Goal: Check status: Check status

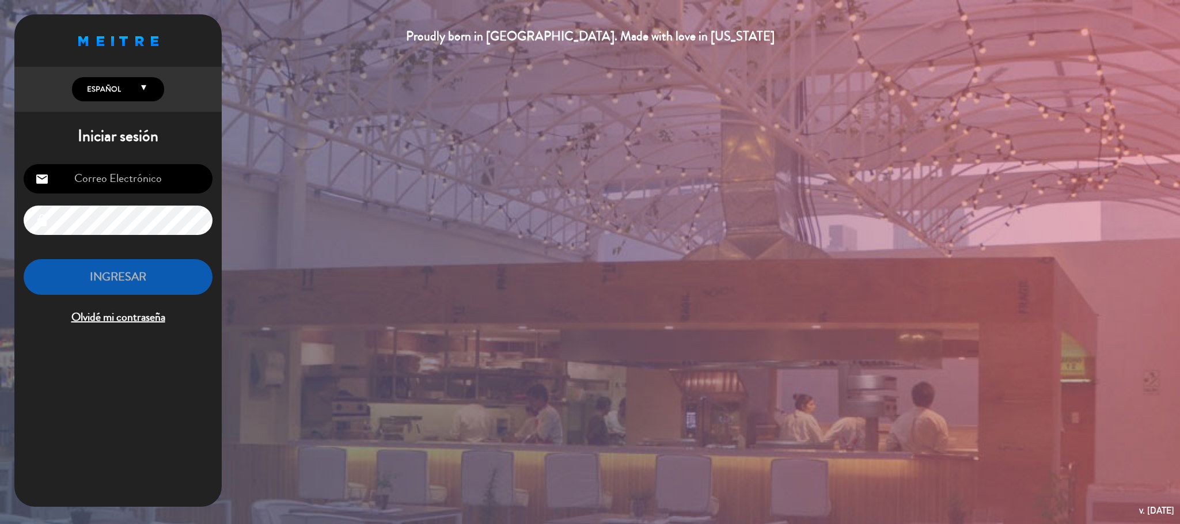
type input "[EMAIL_ADDRESS][DOMAIN_NAME]"
click at [158, 270] on button "INGRESAR" at bounding box center [118, 277] width 189 height 36
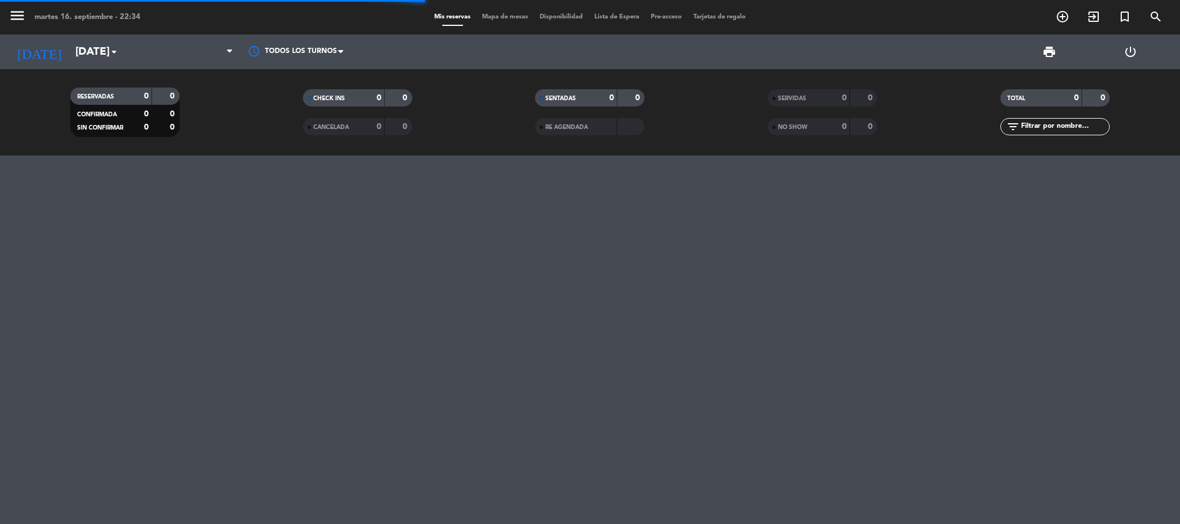
scroll to position [446, 0]
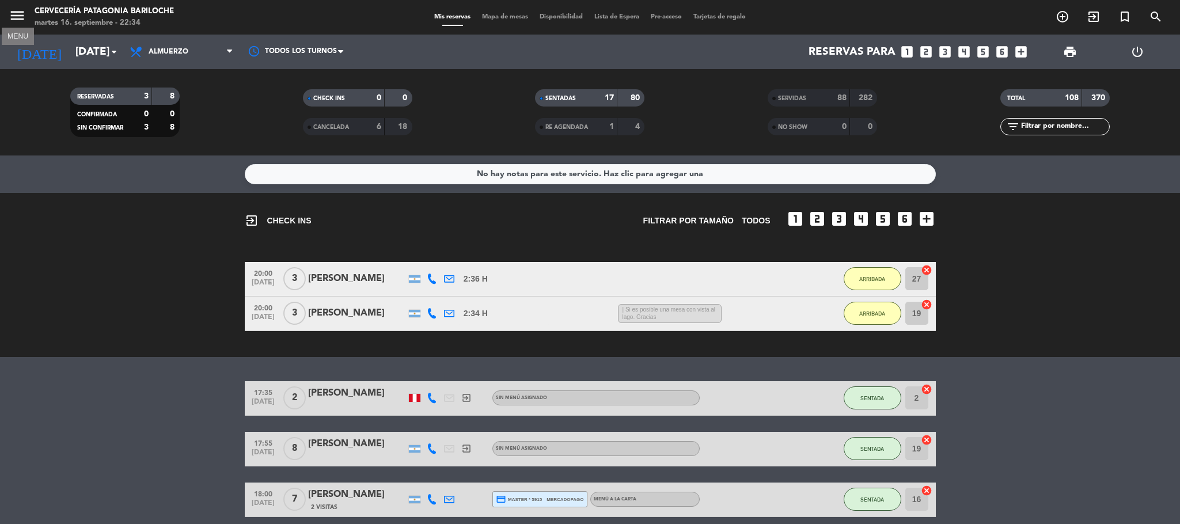
click at [14, 7] on icon "menu" at bounding box center [17, 15] width 17 height 17
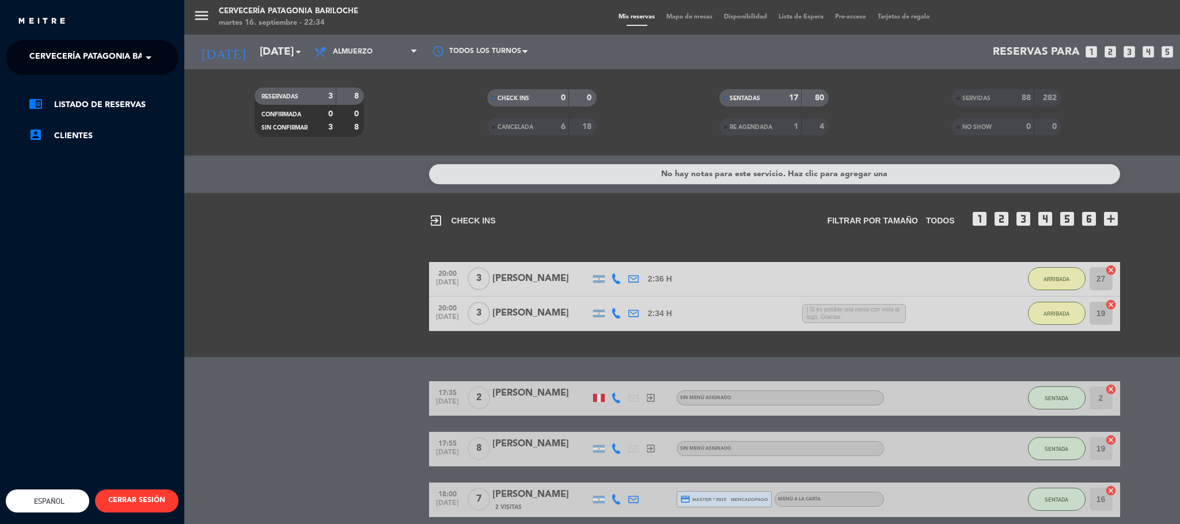
click at [47, 70] on ng-select "× Cervecería Patagonia Bariloche ×" at bounding box center [92, 57] width 173 height 35
click at [50, 63] on span "Cervecería Patagonia Bariloche" at bounding box center [104, 58] width 150 height 24
click at [66, 109] on span "Experiencia Tour Cervecero" at bounding box center [77, 106] width 131 height 13
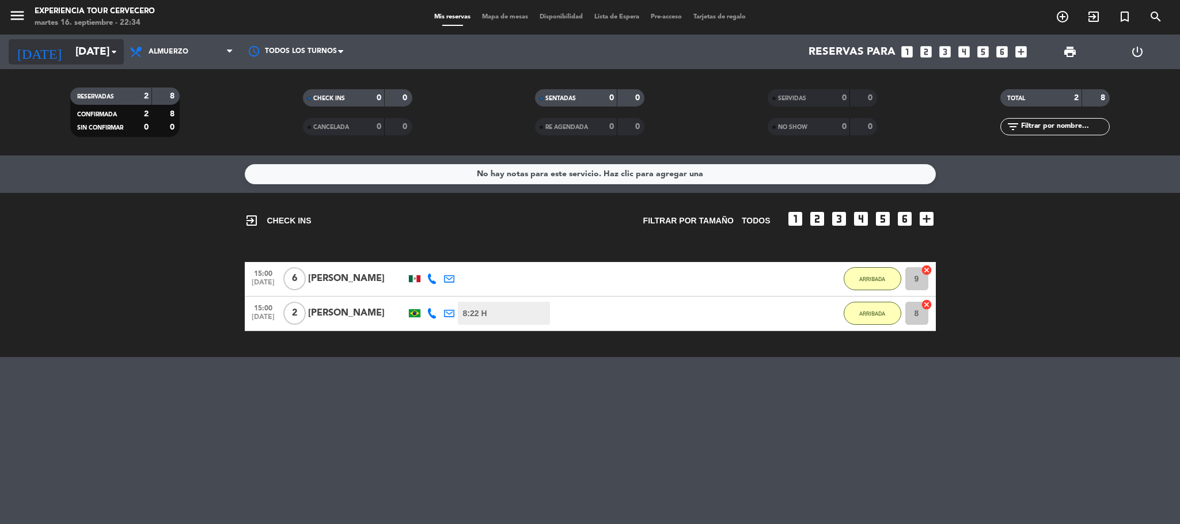
click at [75, 56] on input "[DATE]" at bounding box center [139, 52] width 139 height 24
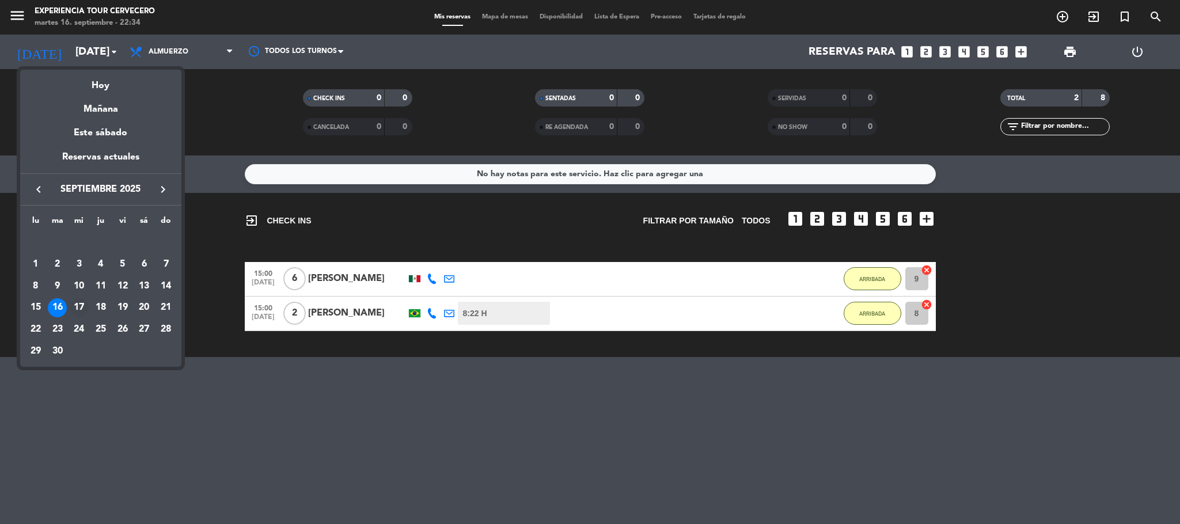
click at [79, 305] on div "17" at bounding box center [79, 308] width 20 height 20
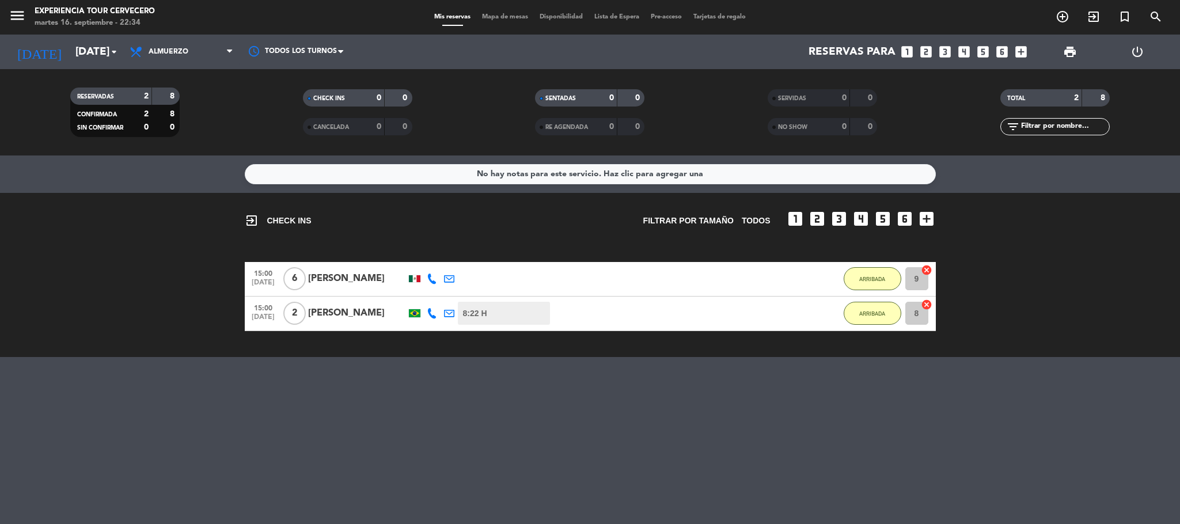
type input "[DATE]"
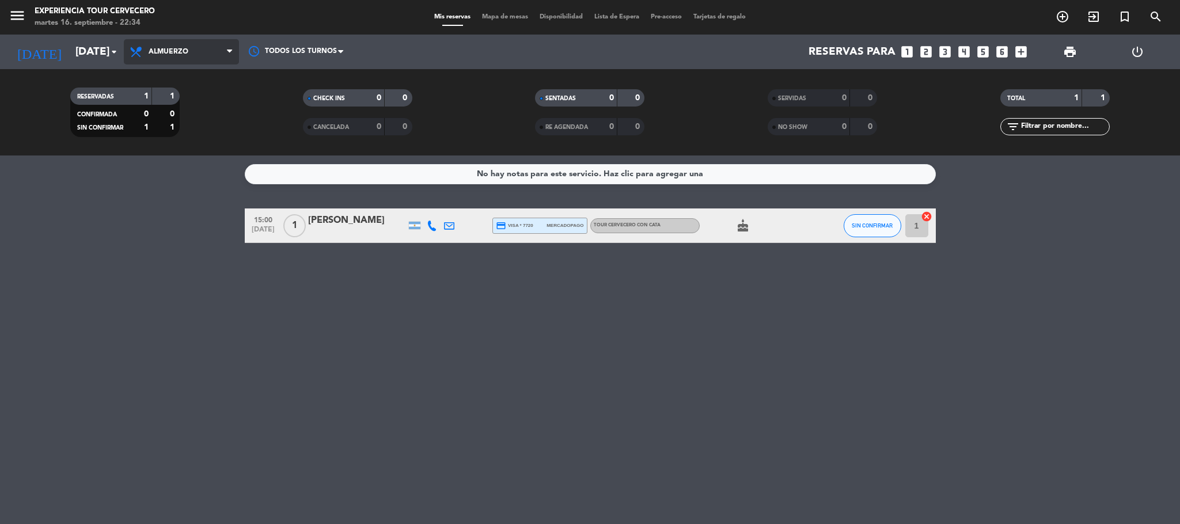
click at [199, 55] on span "Almuerzo" at bounding box center [181, 51] width 115 height 25
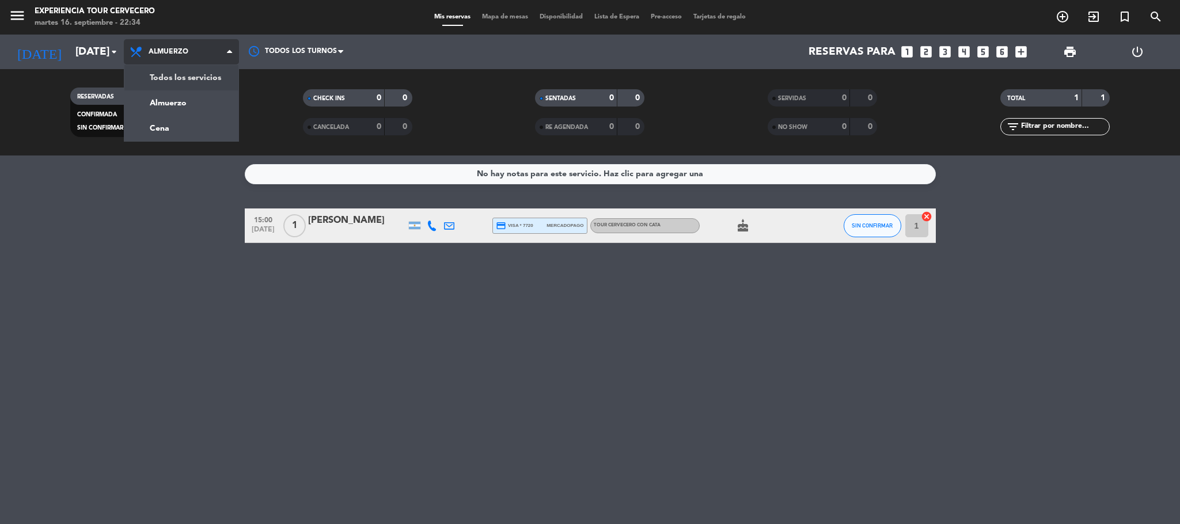
click at [198, 78] on div "menu Experiencia Tour Cervecero [DATE] 16. septiembre - 22:34 Mis reservas Mapa…" at bounding box center [590, 78] width 1180 height 156
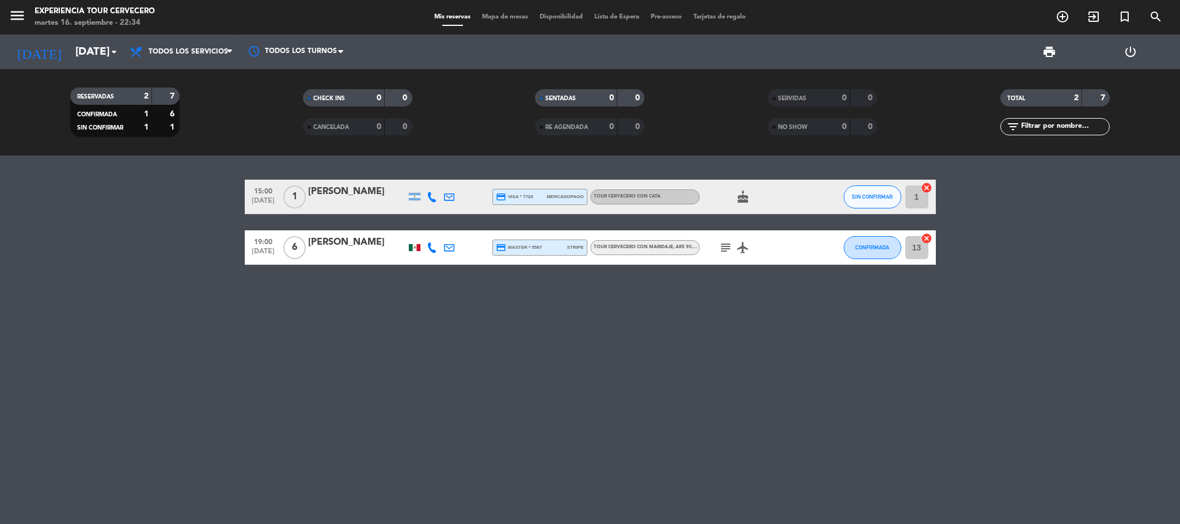
click at [724, 244] on icon "subject" at bounding box center [726, 248] width 14 height 14
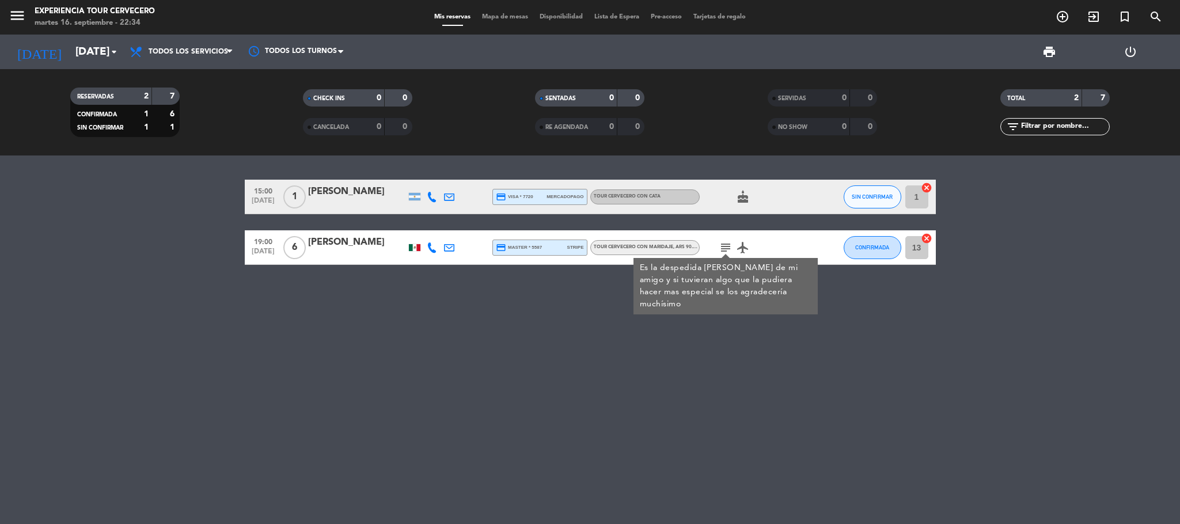
click at [515, 346] on div "15:00 [DATE] 1 [PERSON_NAME] credit_card visa * 7720 mercadopago Tour cervecero…" at bounding box center [590, 340] width 1180 height 369
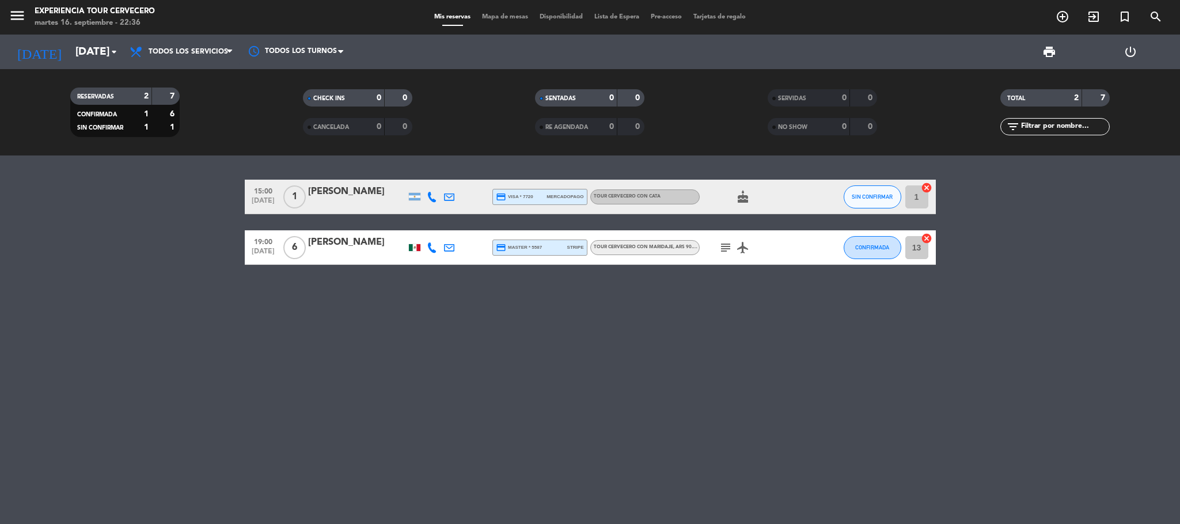
click at [724, 247] on icon "subject" at bounding box center [726, 248] width 14 height 14
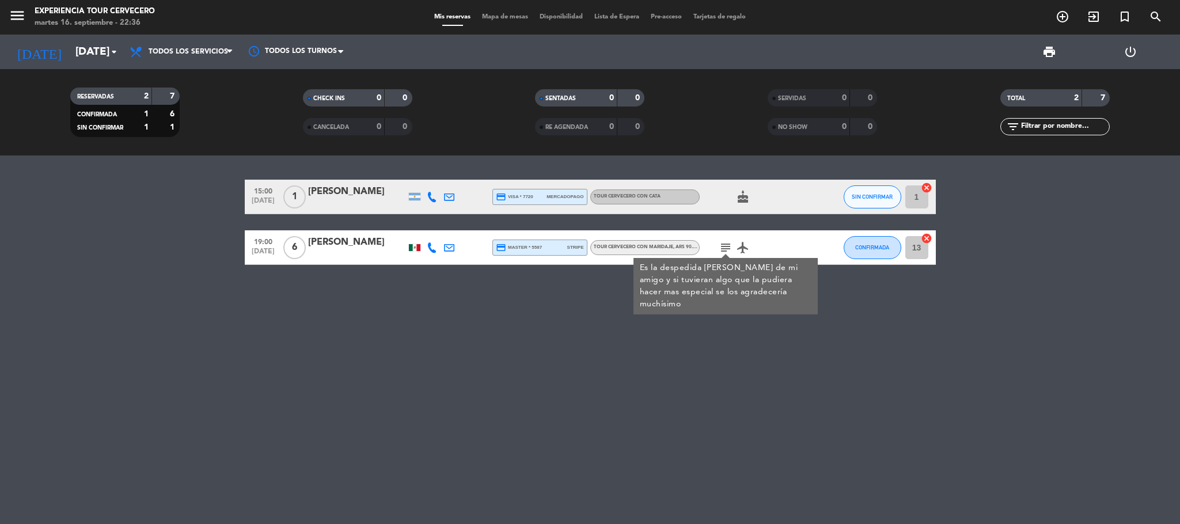
click at [550, 303] on div "15:00 [DATE] 1 [PERSON_NAME] credit_card visa * 7720 mercadopago Tour cervecero…" at bounding box center [590, 340] width 1180 height 369
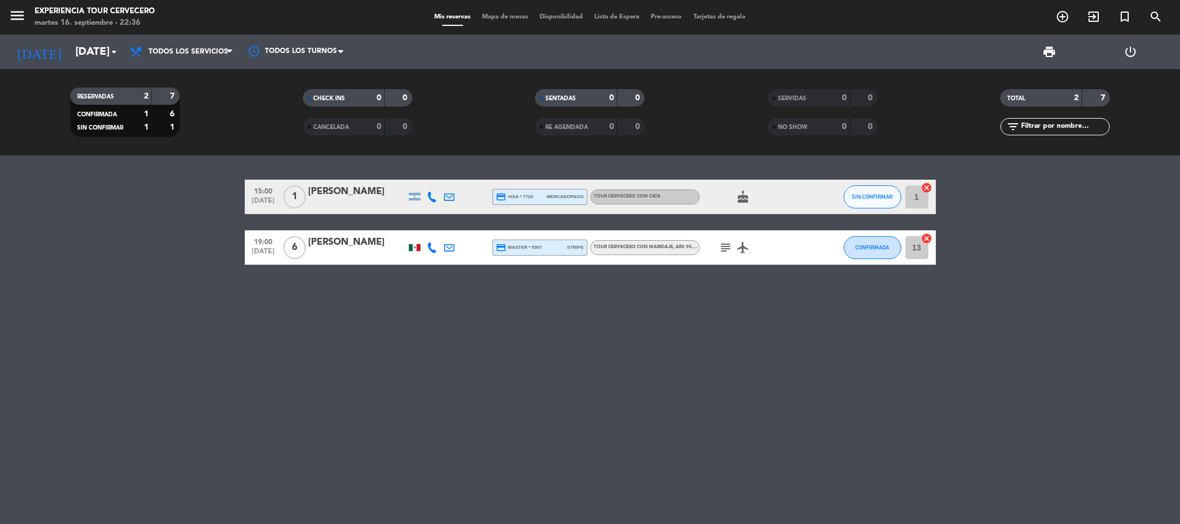
click at [185, 232] on bookings-row "15:00 [DATE] 1 [PERSON_NAME] credit_card visa * 7720 mercadopago Tour cervecero…" at bounding box center [590, 222] width 1180 height 85
